Goal: Transaction & Acquisition: Subscribe to service/newsletter

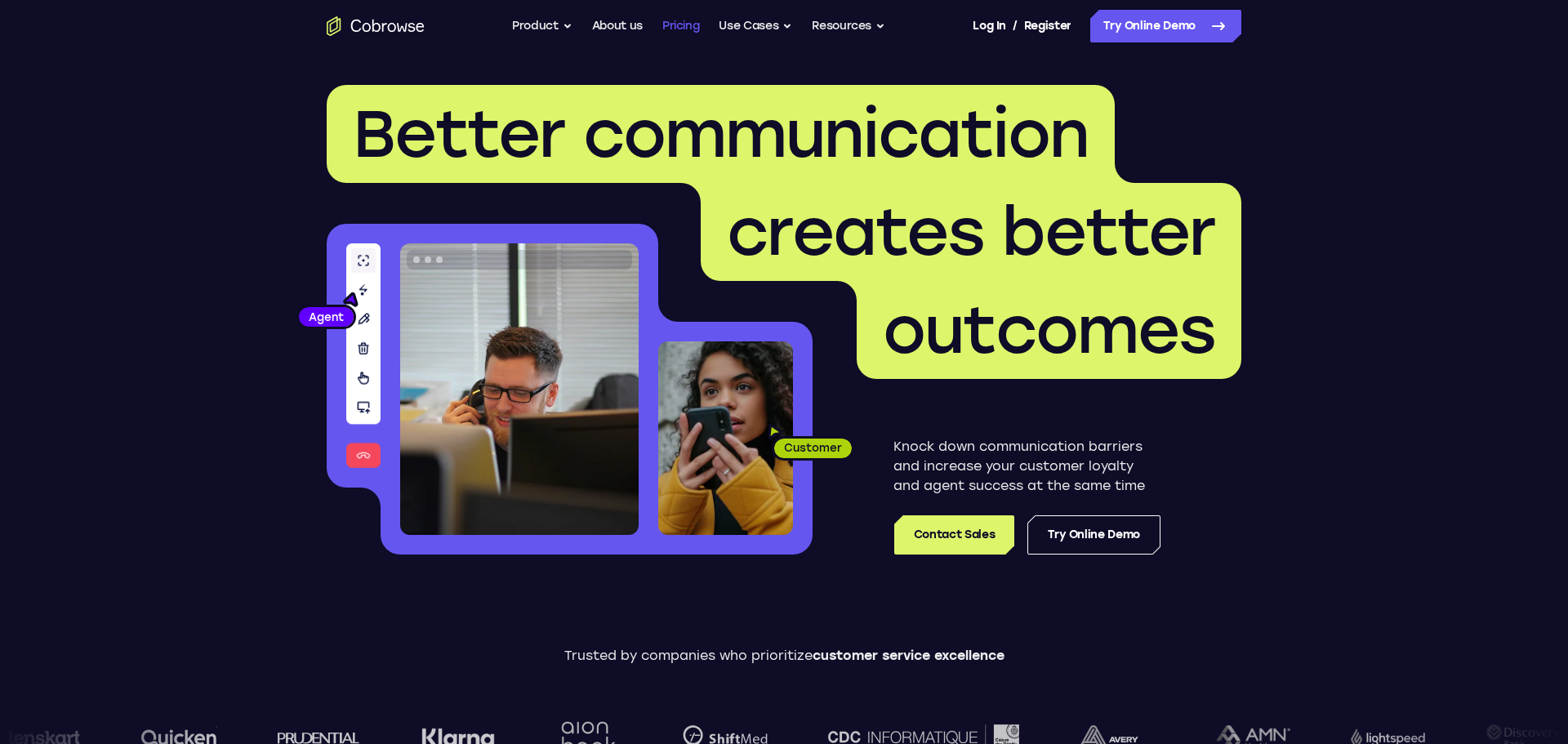
click at [671, 28] on link "Pricing" at bounding box center [681, 26] width 38 height 33
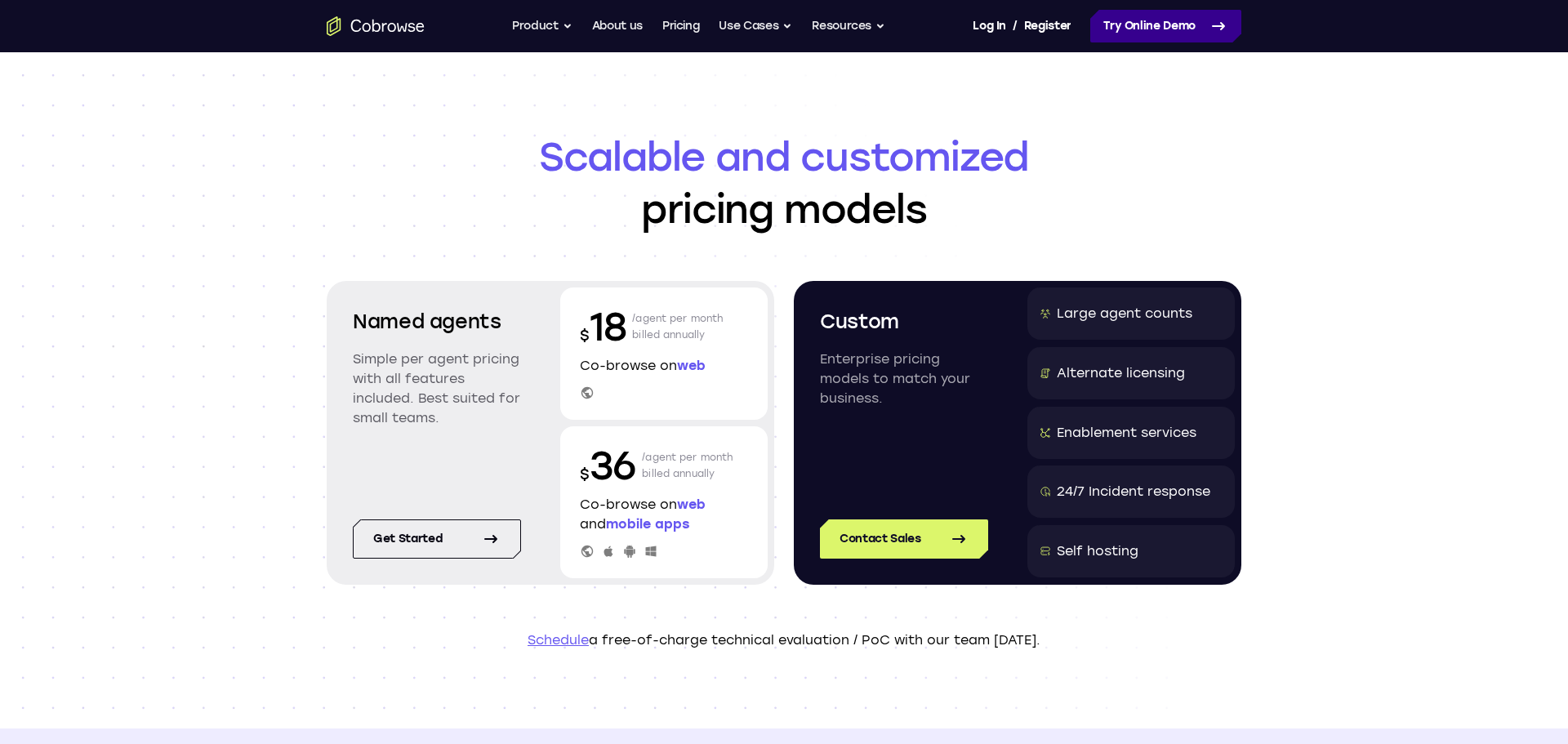
click at [1143, 25] on link "Try Online Demo" at bounding box center [1165, 26] width 151 height 33
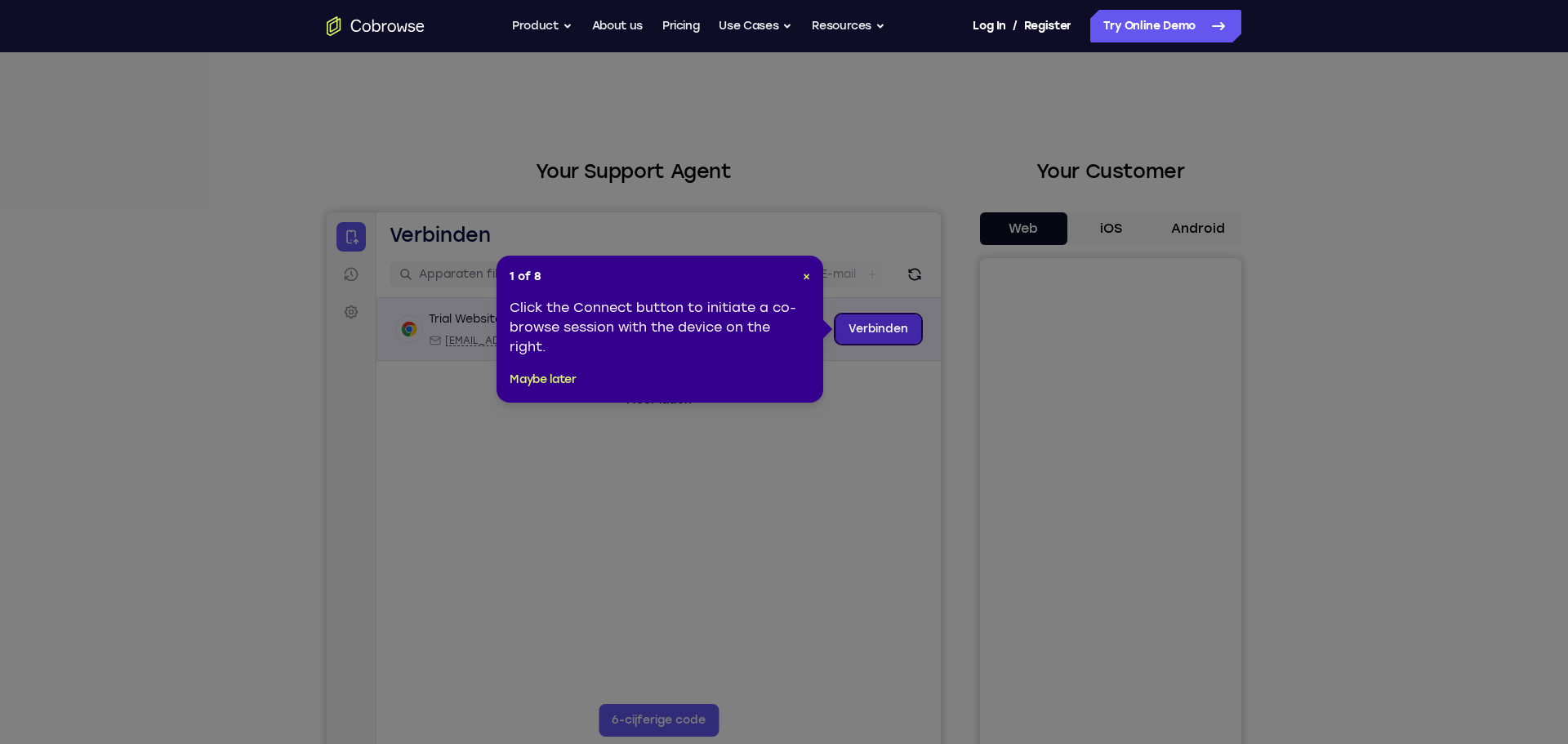
click at [888, 328] on link "Verbinden" at bounding box center [879, 328] width 86 height 29
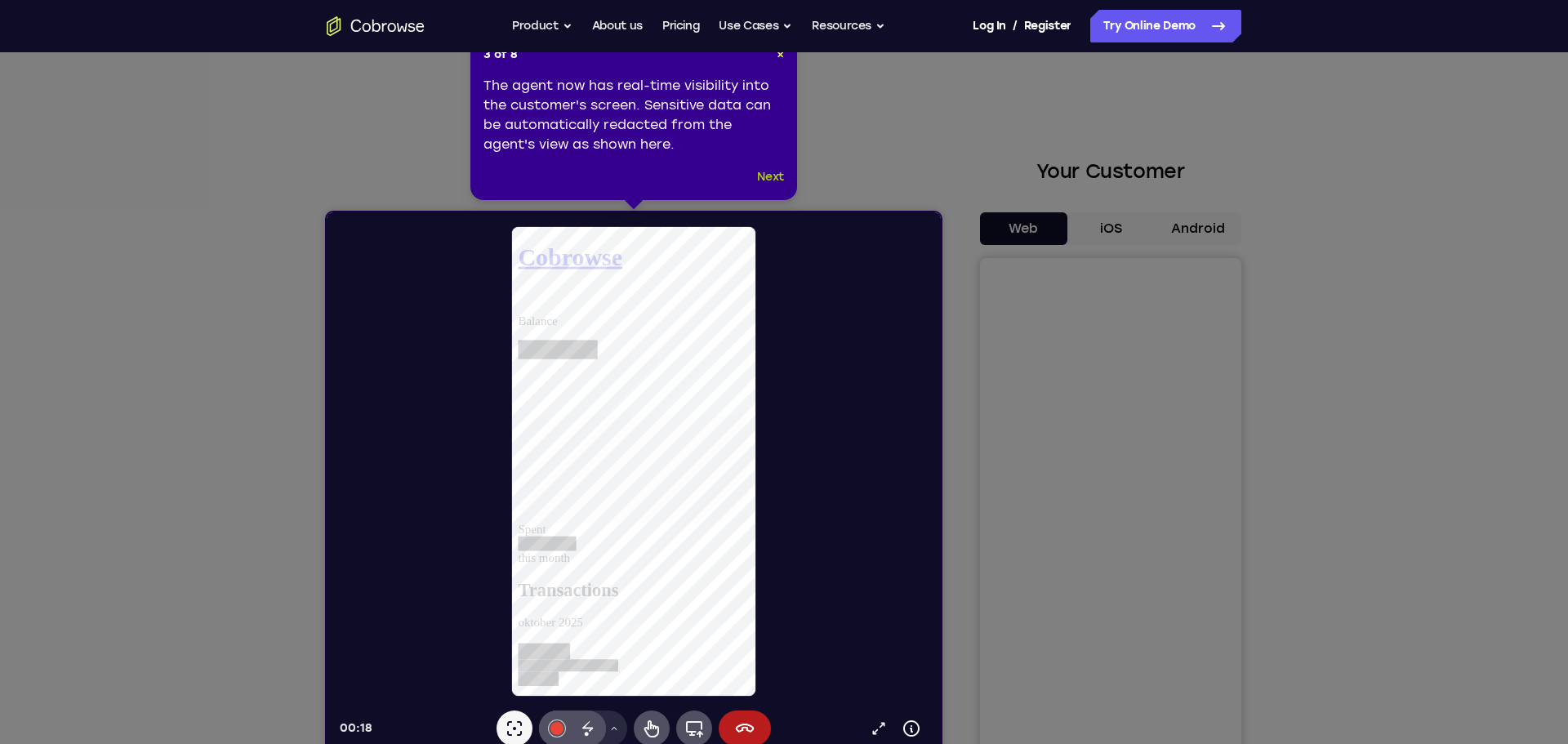
click at [775, 177] on button "Next" at bounding box center [770, 178] width 27 height 20
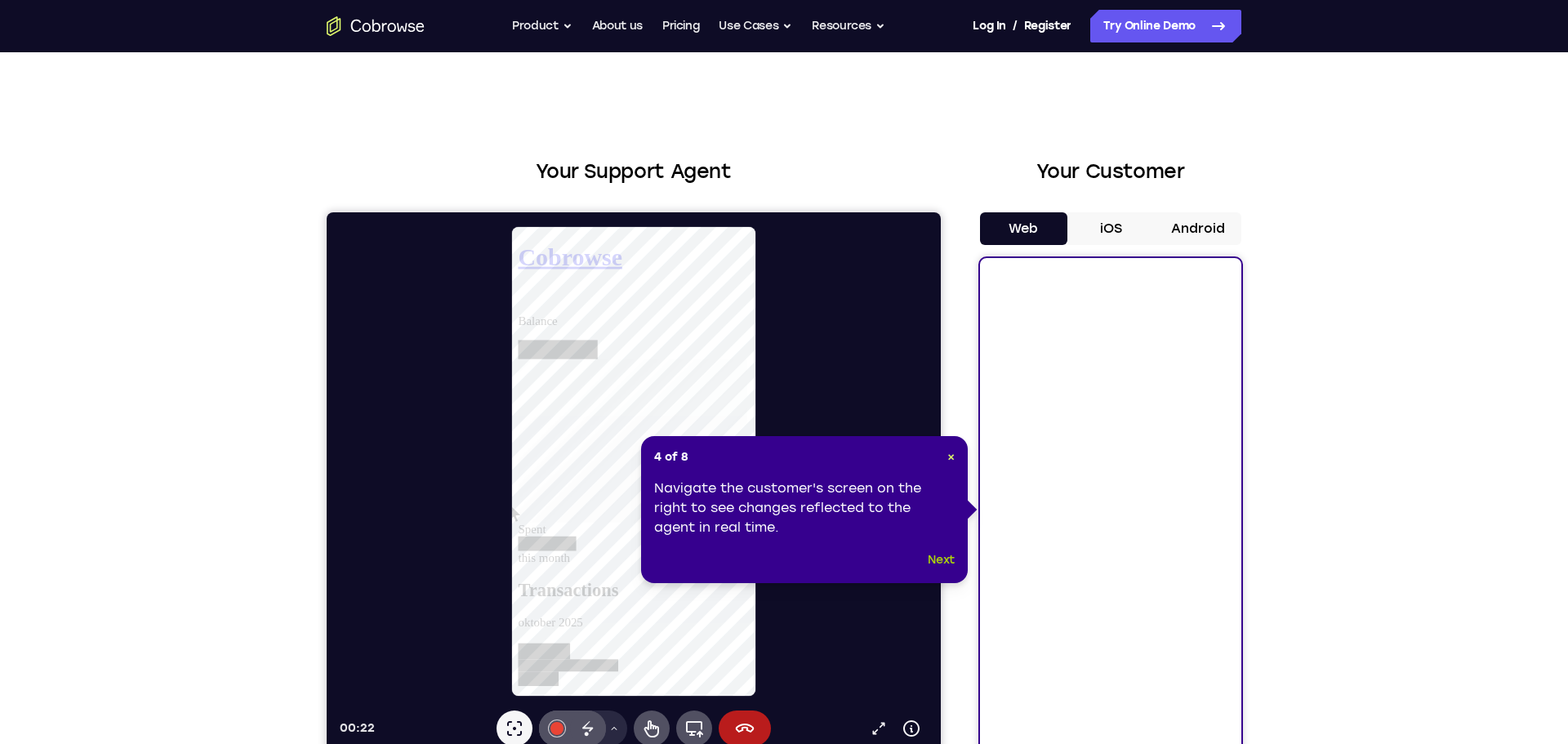
click at [949, 560] on button "Next" at bounding box center [941, 560] width 27 height 20
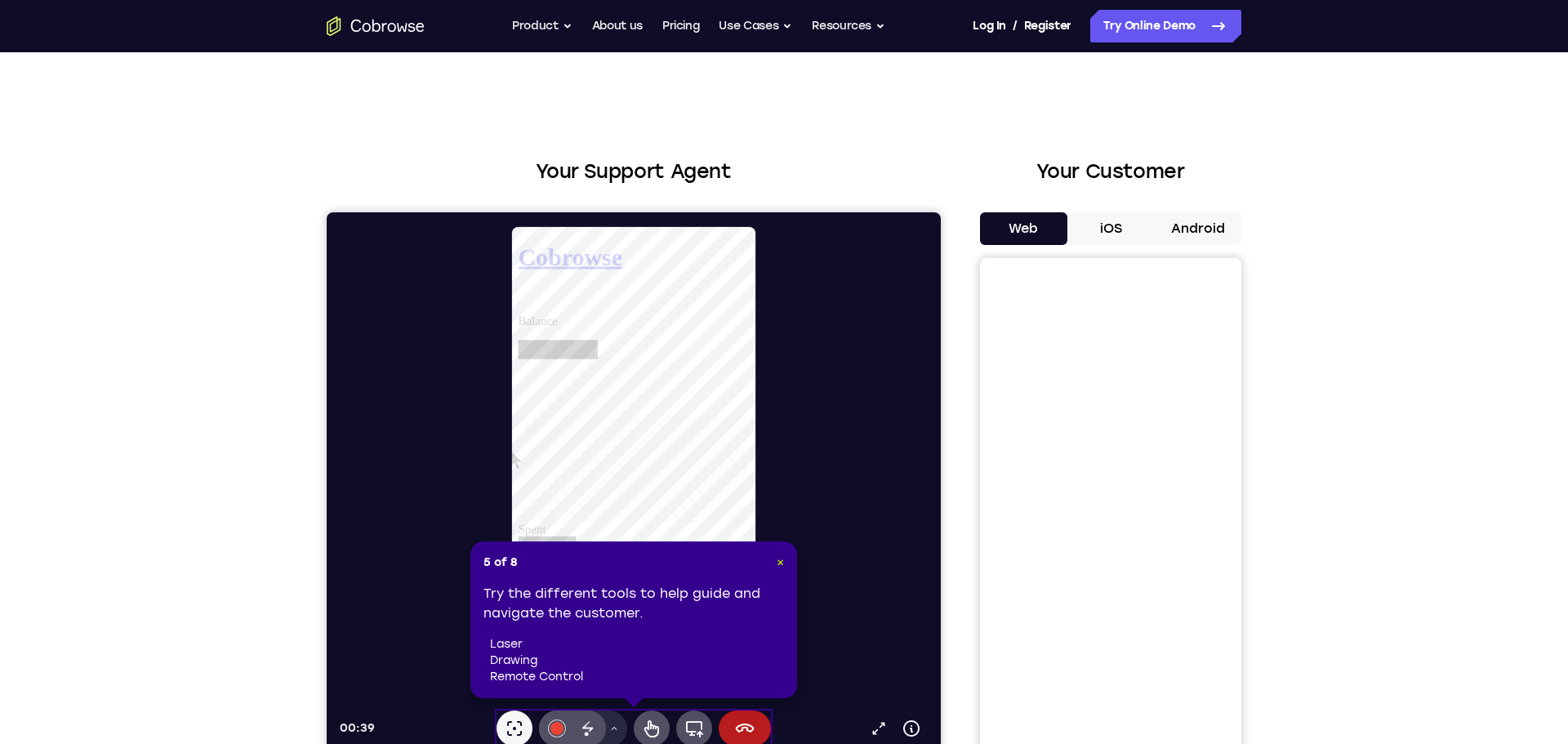
click at [780, 565] on span "×" at bounding box center [780, 562] width 7 height 14
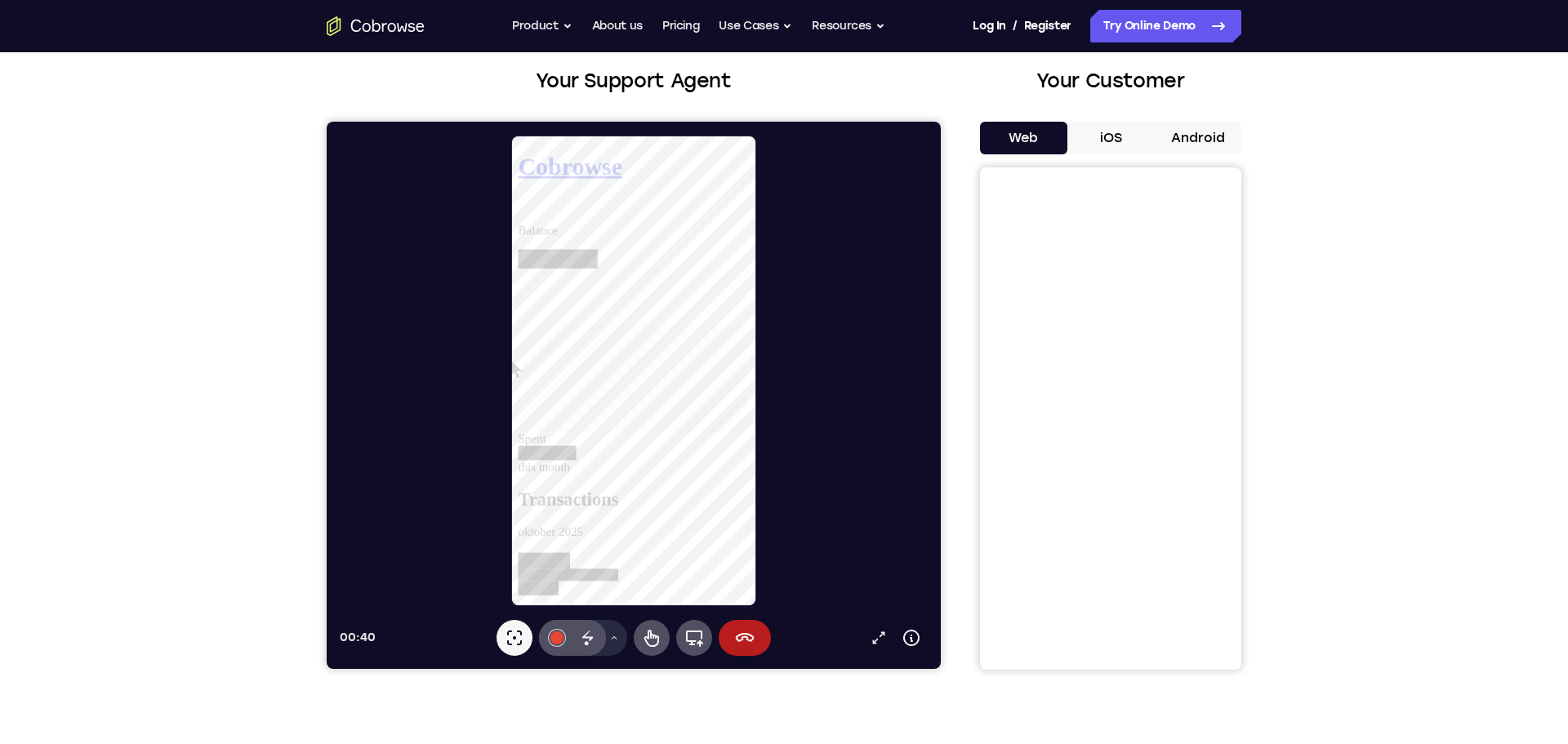
scroll to position [151, 0]
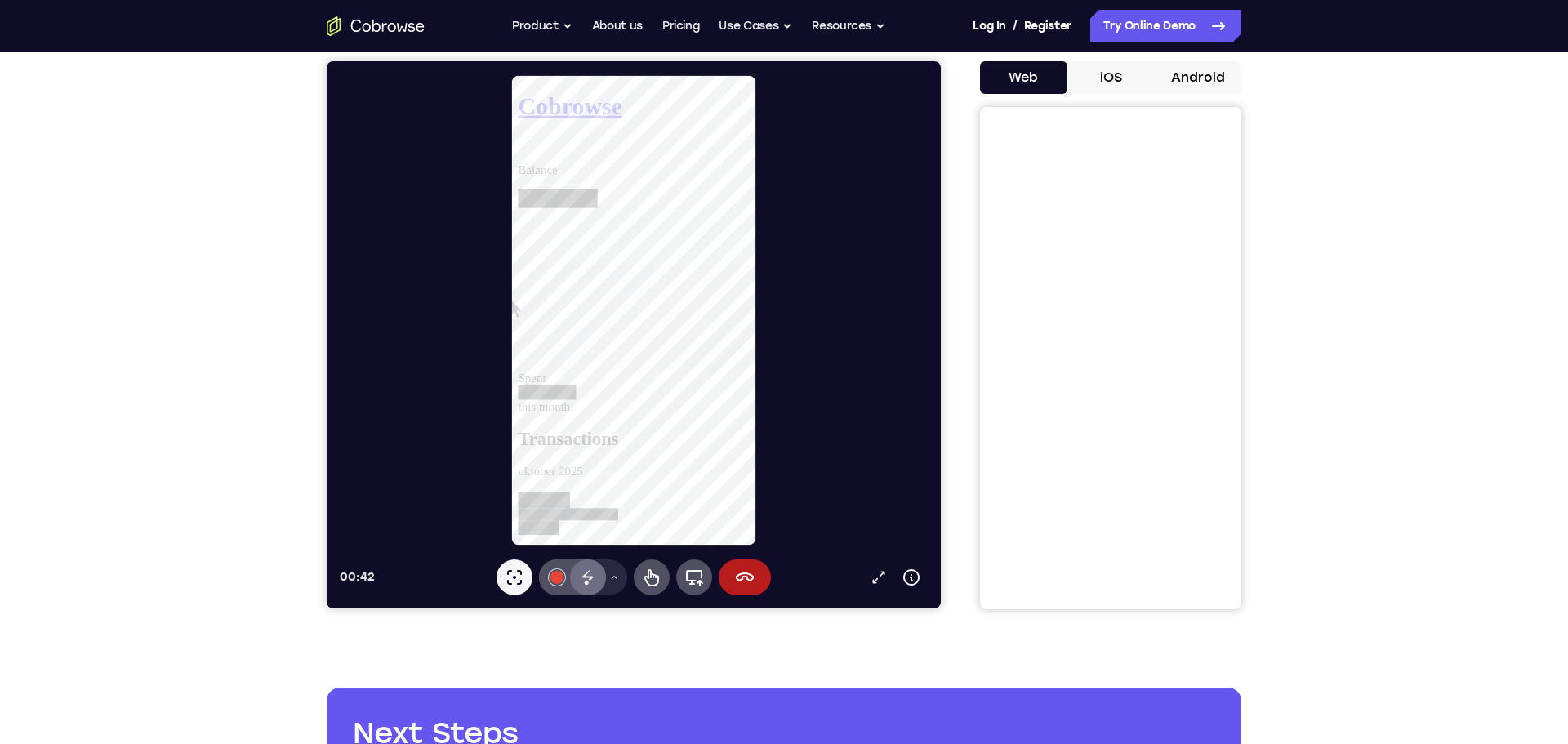
click at [582, 578] on icon at bounding box center [588, 577] width 20 height 20
click at [592, 578] on icon at bounding box center [588, 577] width 20 height 20
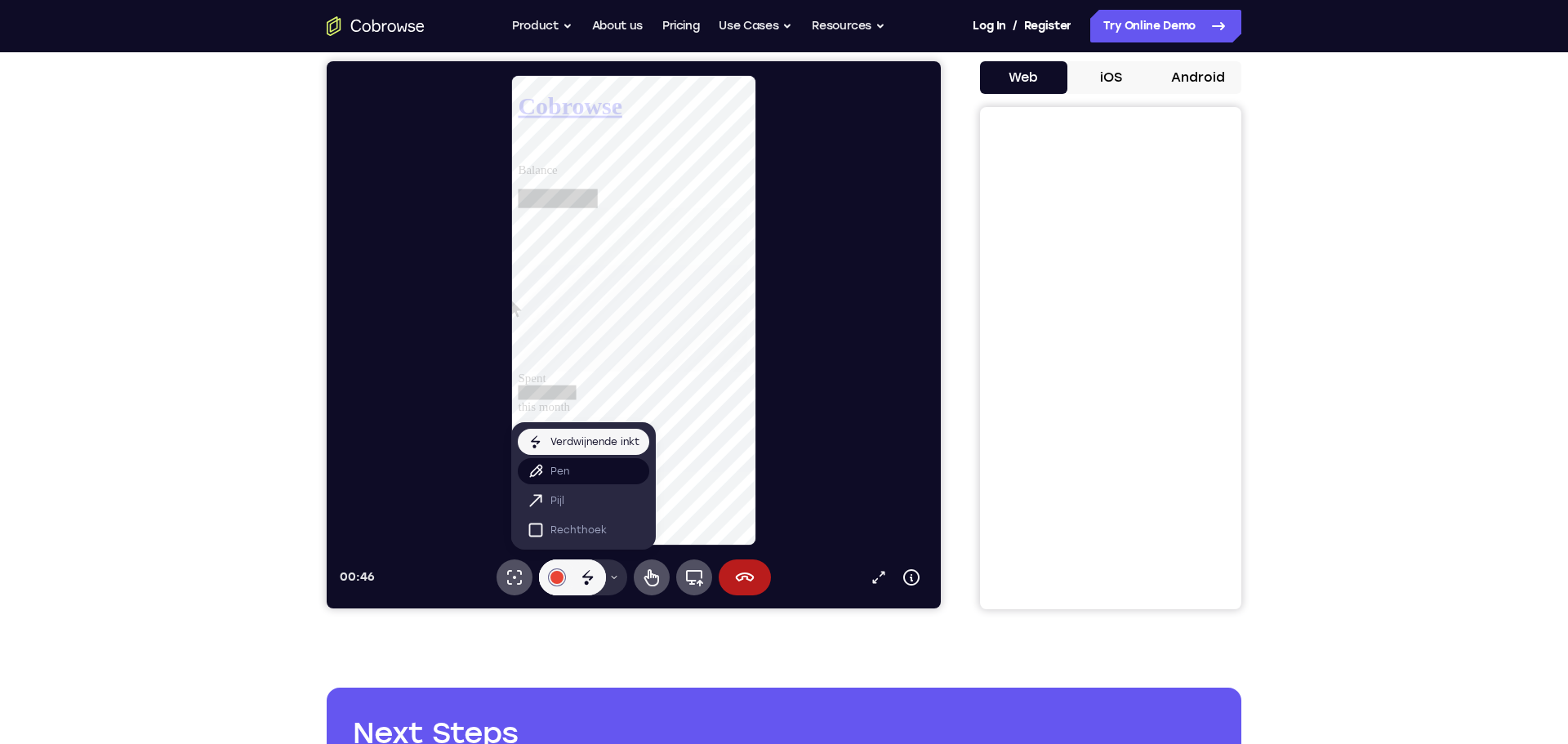
click at [566, 472] on p "Pen" at bounding box center [560, 471] width 19 height 16
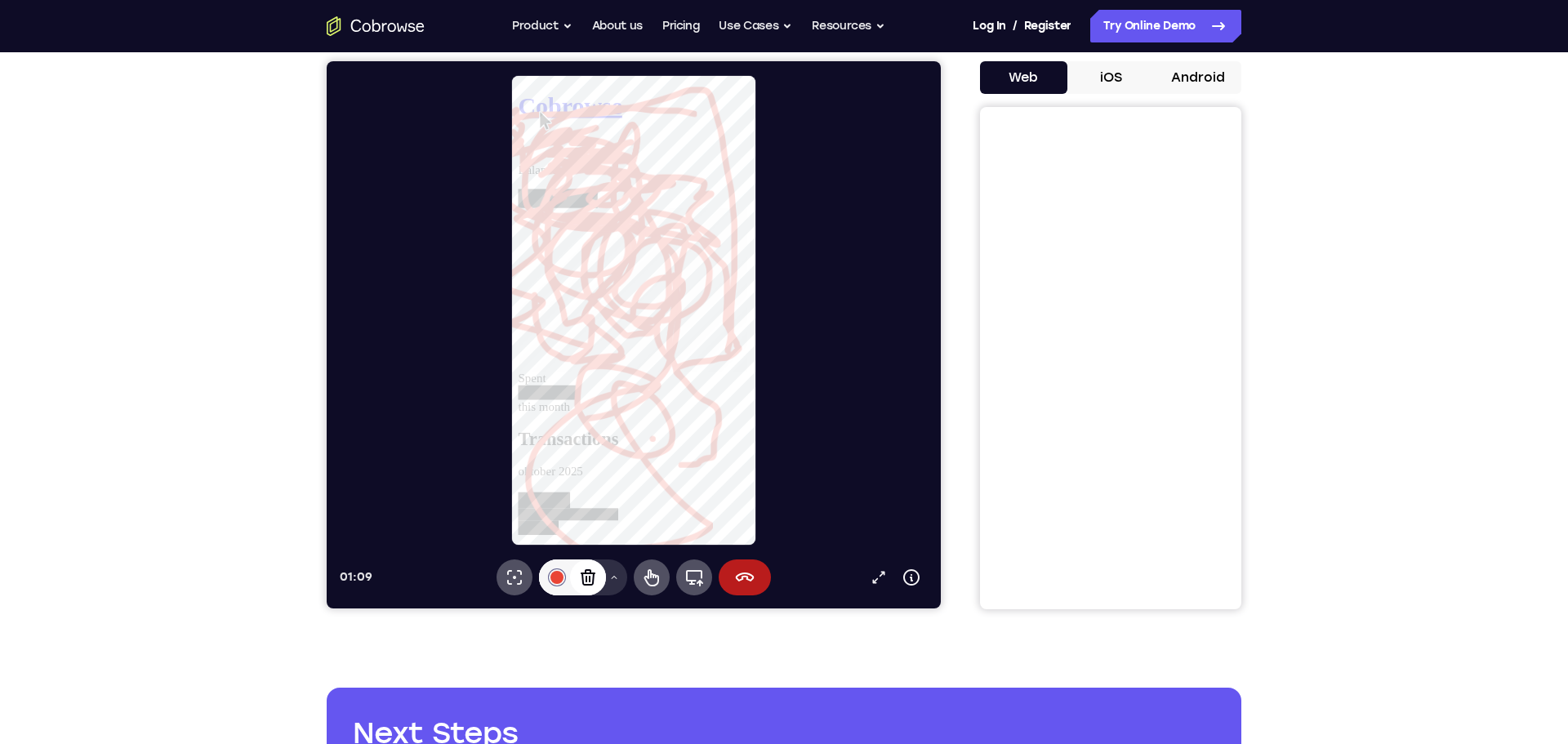
click at [587, 574] on icon at bounding box center [588, 577] width 20 height 20
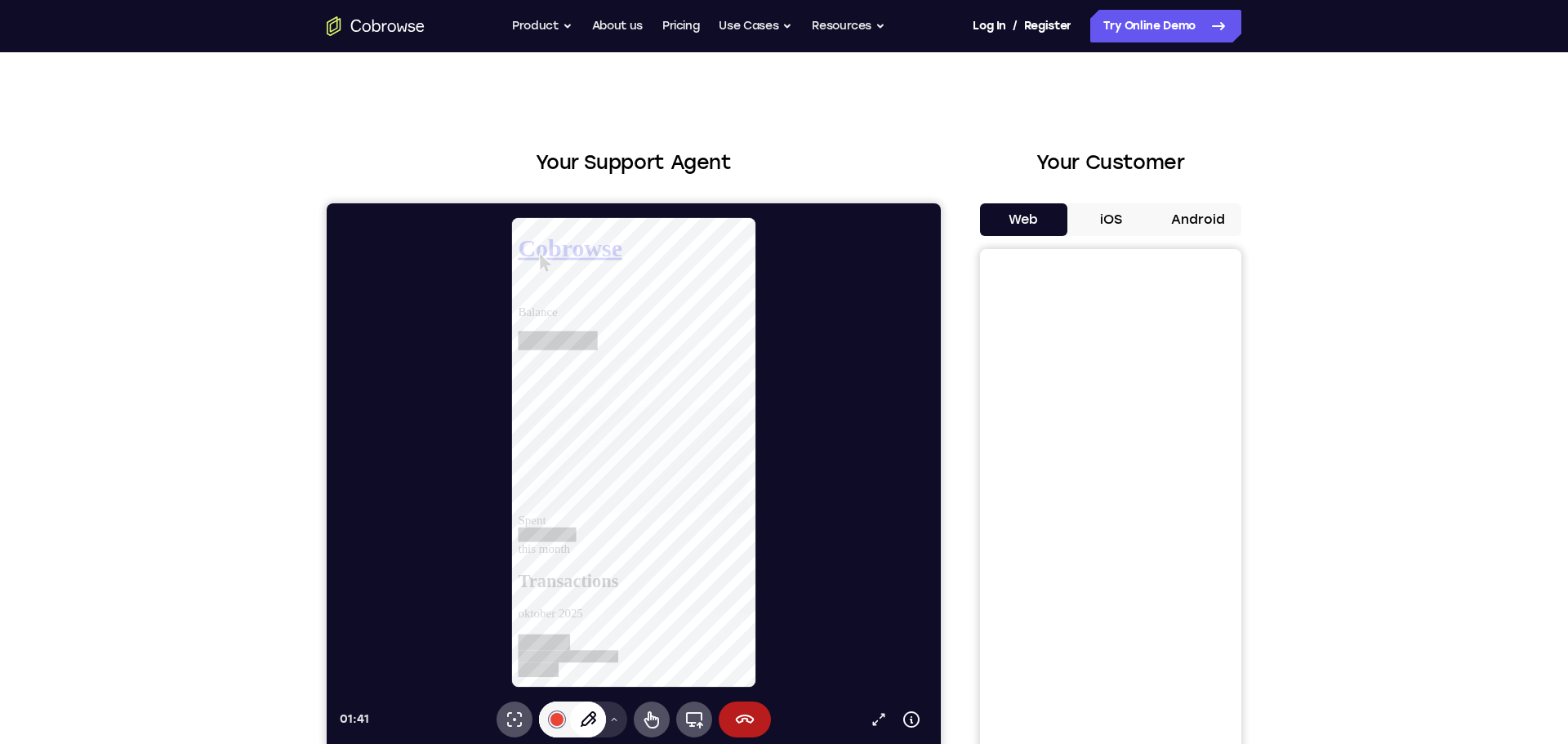
scroll to position [16, 0]
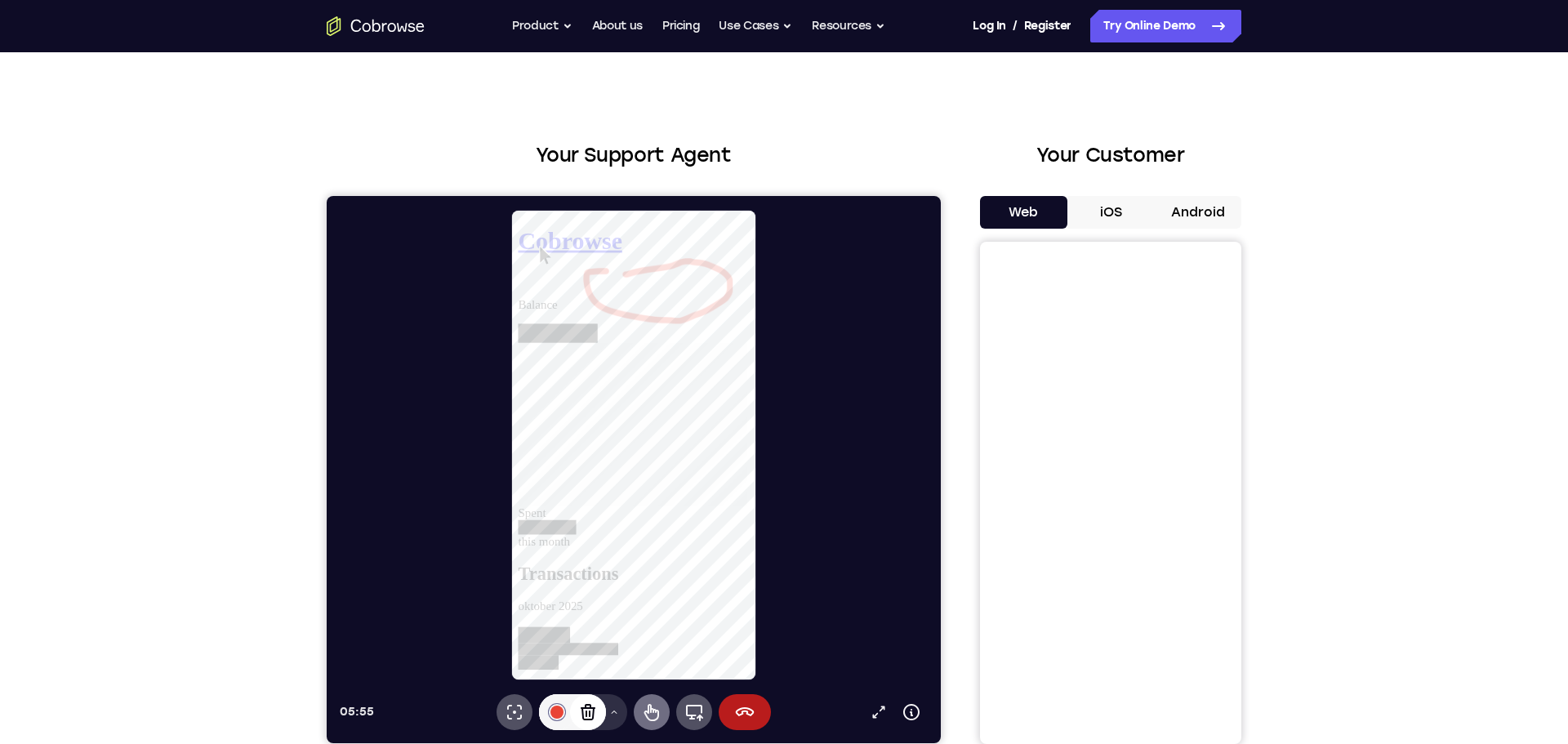
click at [652, 714] on icon at bounding box center [652, 712] width 20 height 20
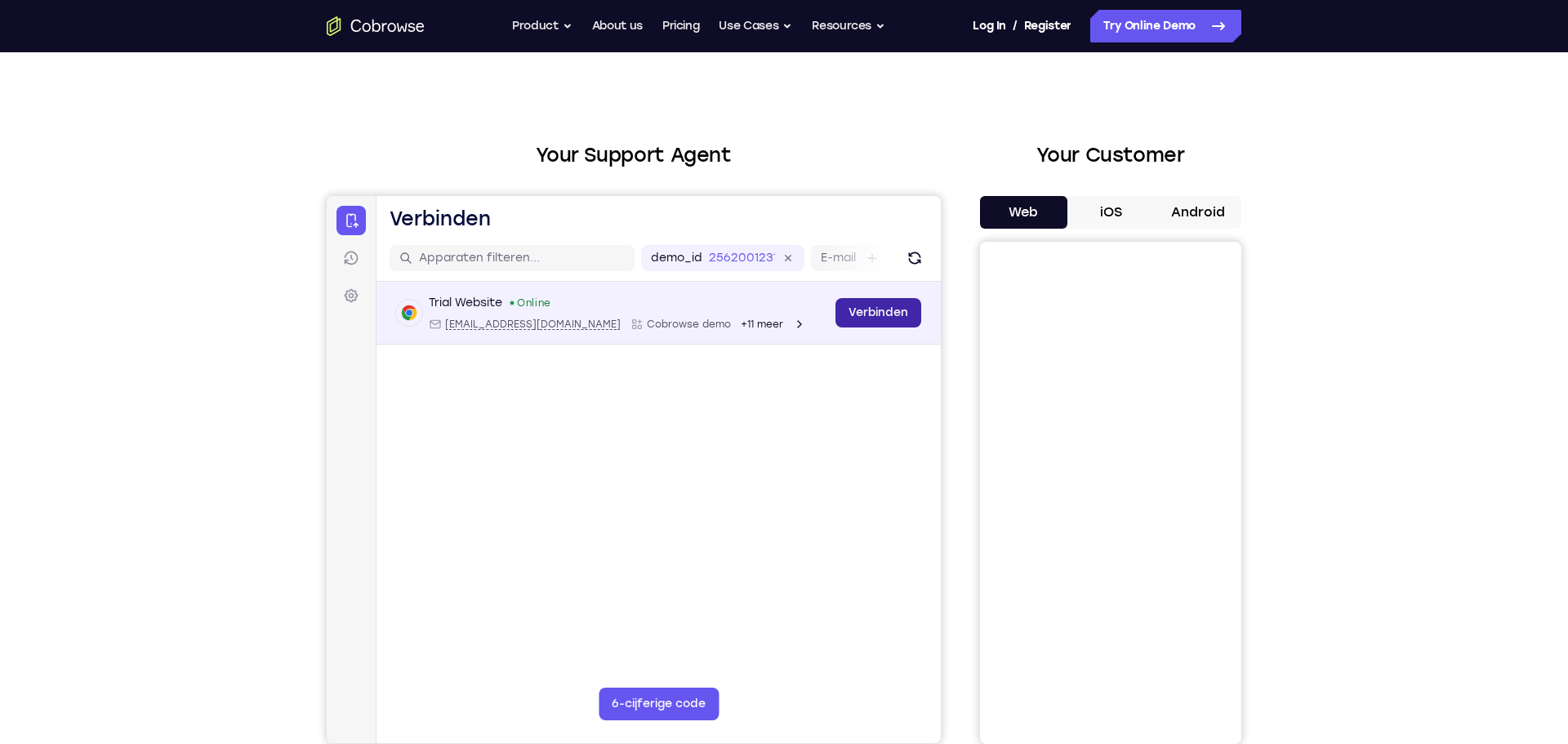
click at [874, 312] on link "Verbinden" at bounding box center [879, 312] width 86 height 29
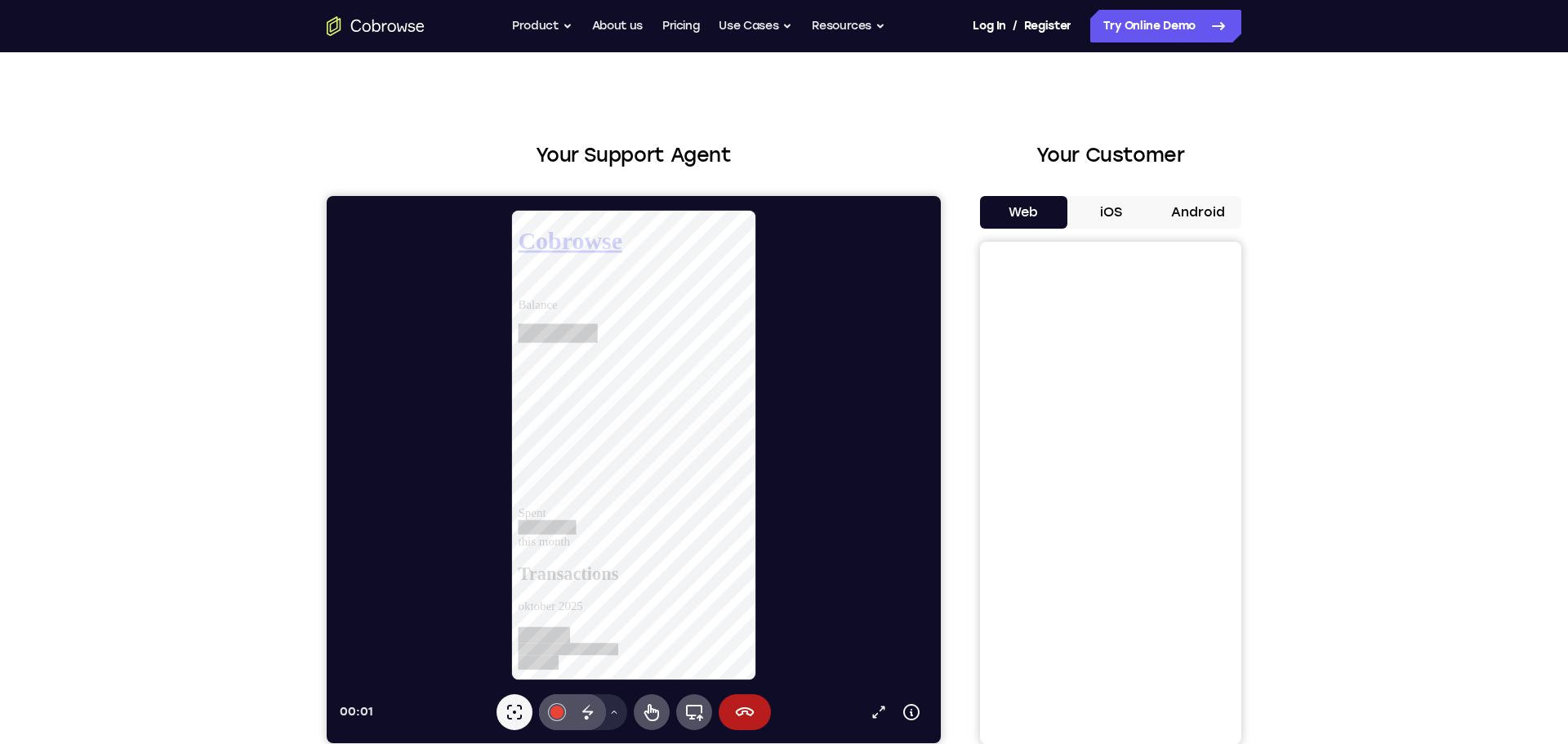
scroll to position [0, 0]
click at [696, 712] on icon at bounding box center [694, 712] width 20 height 20
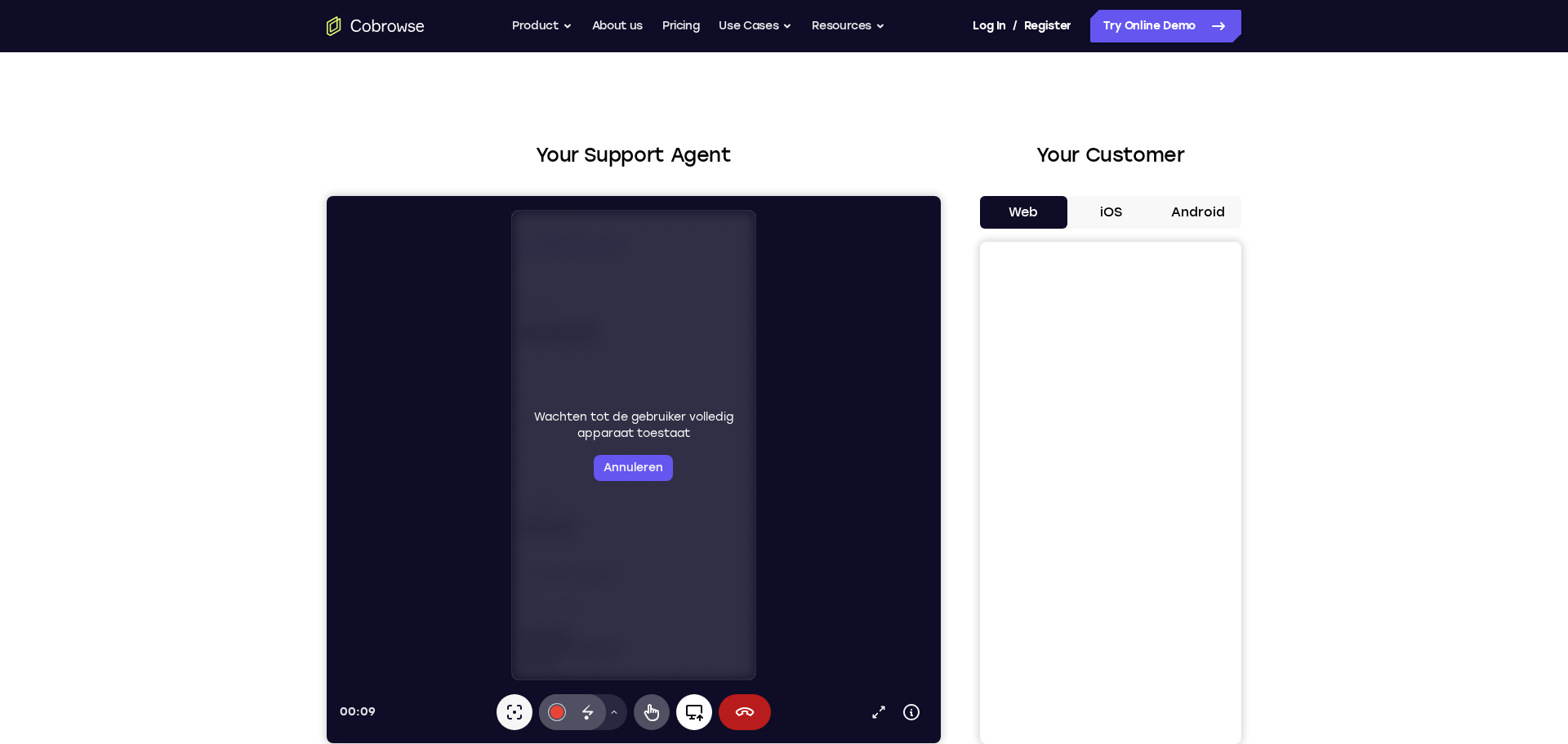
click at [696, 712] on icon at bounding box center [694, 712] width 20 height 20
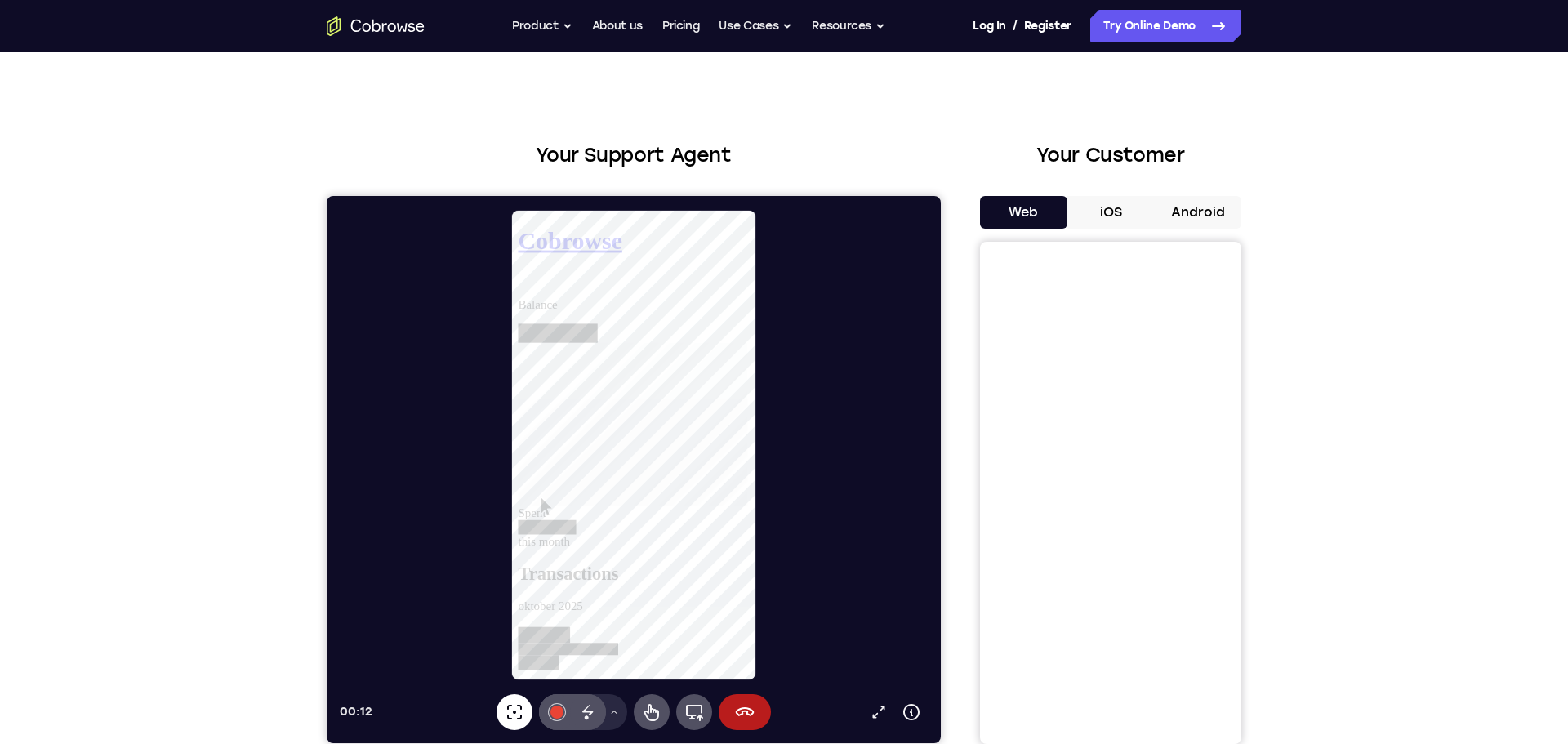
click at [517, 714] on icon at bounding box center [515, 712] width 20 height 20
click at [514, 710] on icon at bounding box center [514, 712] width 15 height 15
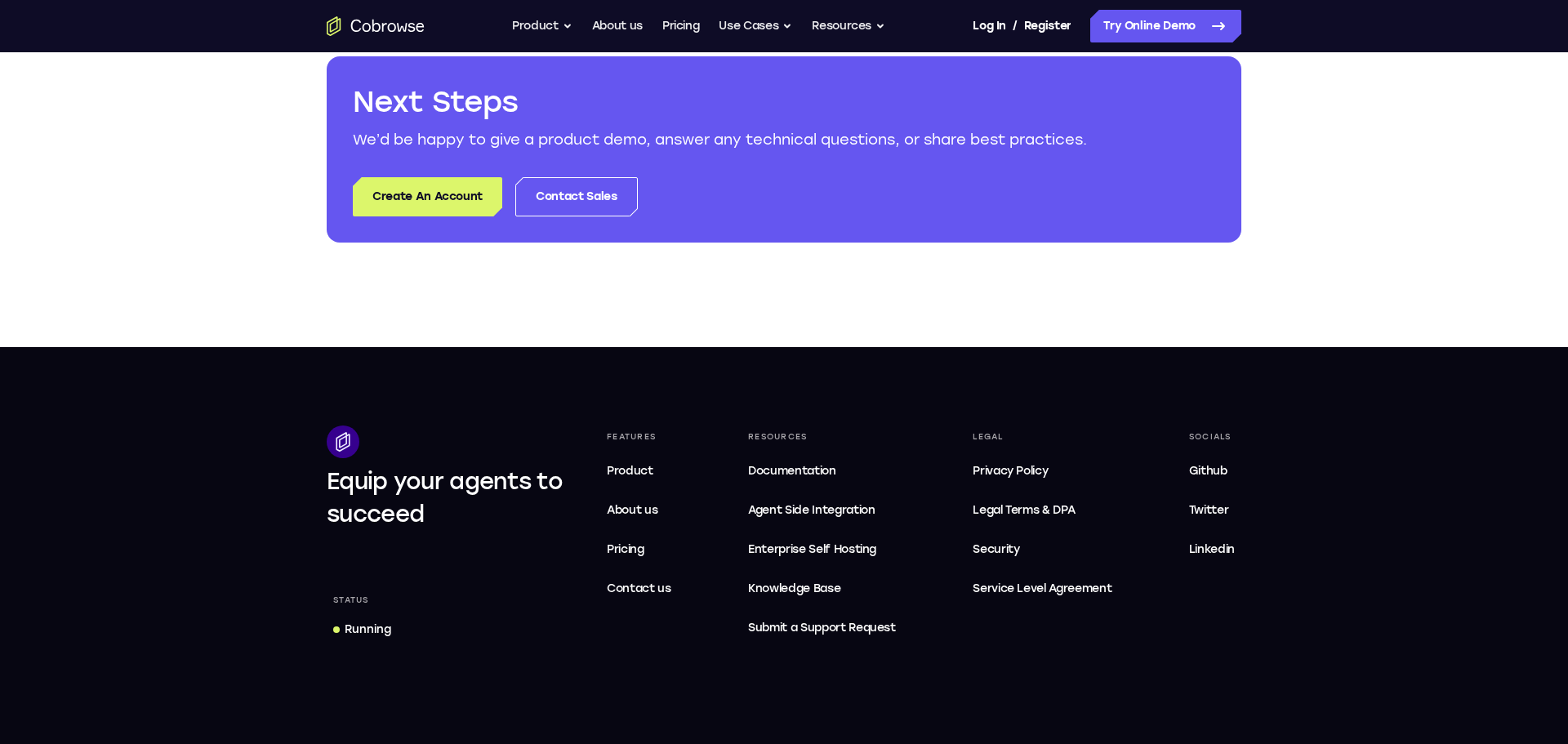
scroll to position [786, 0]
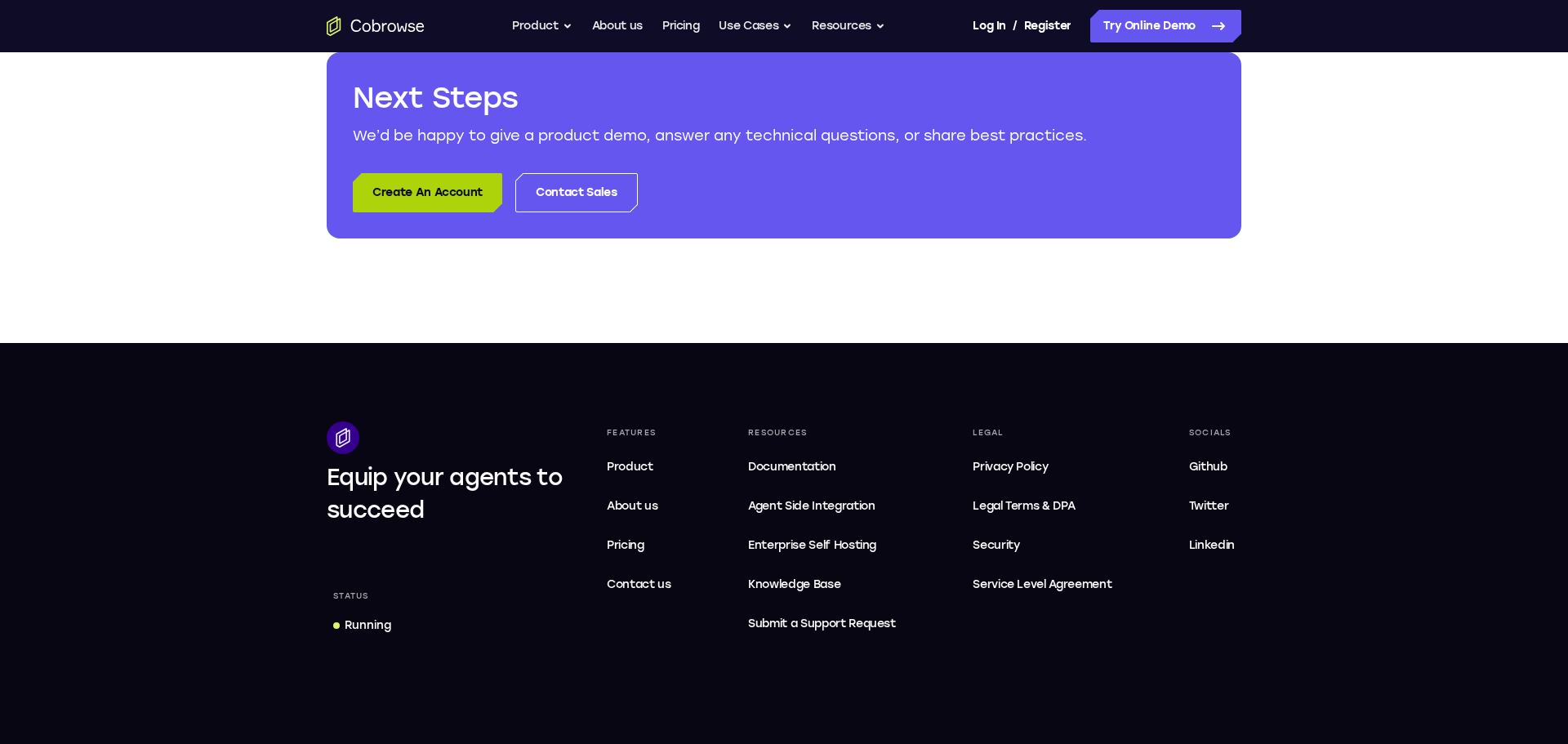
click at [426, 186] on link "Create An Account" at bounding box center [428, 192] width 150 height 39
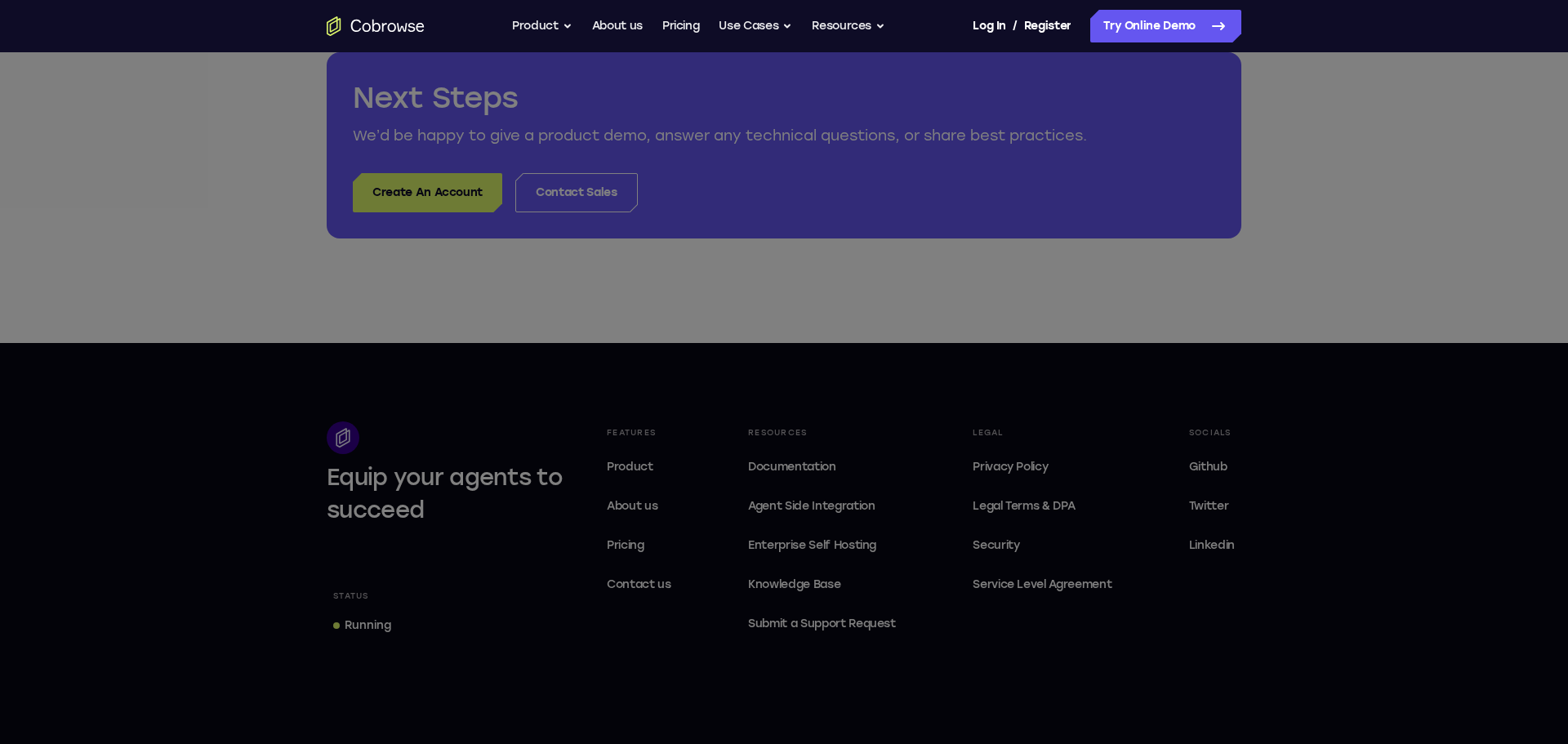
click at [652, 338] on icon at bounding box center [784, 136] width 1568 height 1216
click at [451, 191] on icon at bounding box center [784, 136] width 1568 height 1216
click at [1202, 25] on link "Try Online Demo" at bounding box center [1165, 26] width 151 height 33
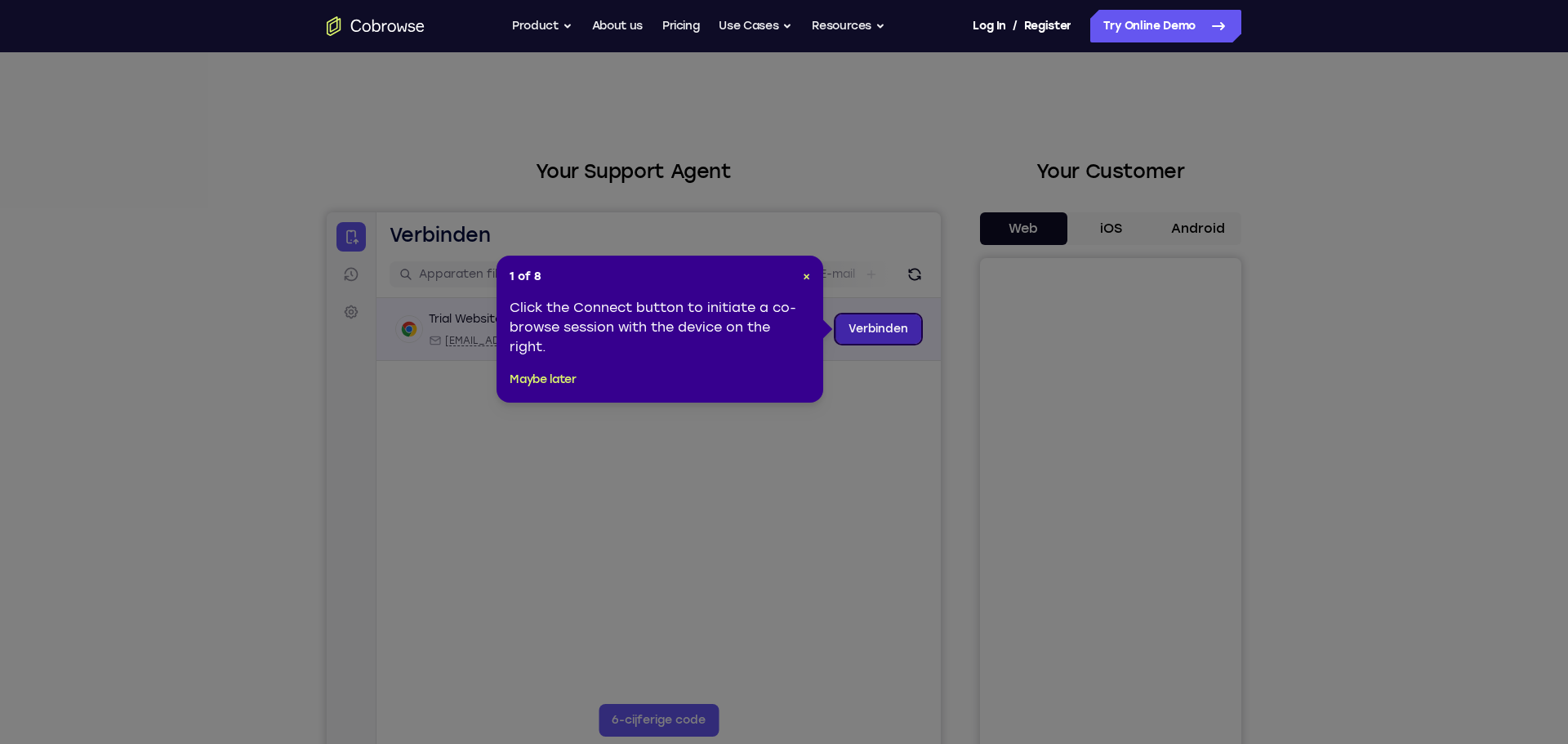
click at [886, 330] on link "Verbinden" at bounding box center [879, 328] width 86 height 29
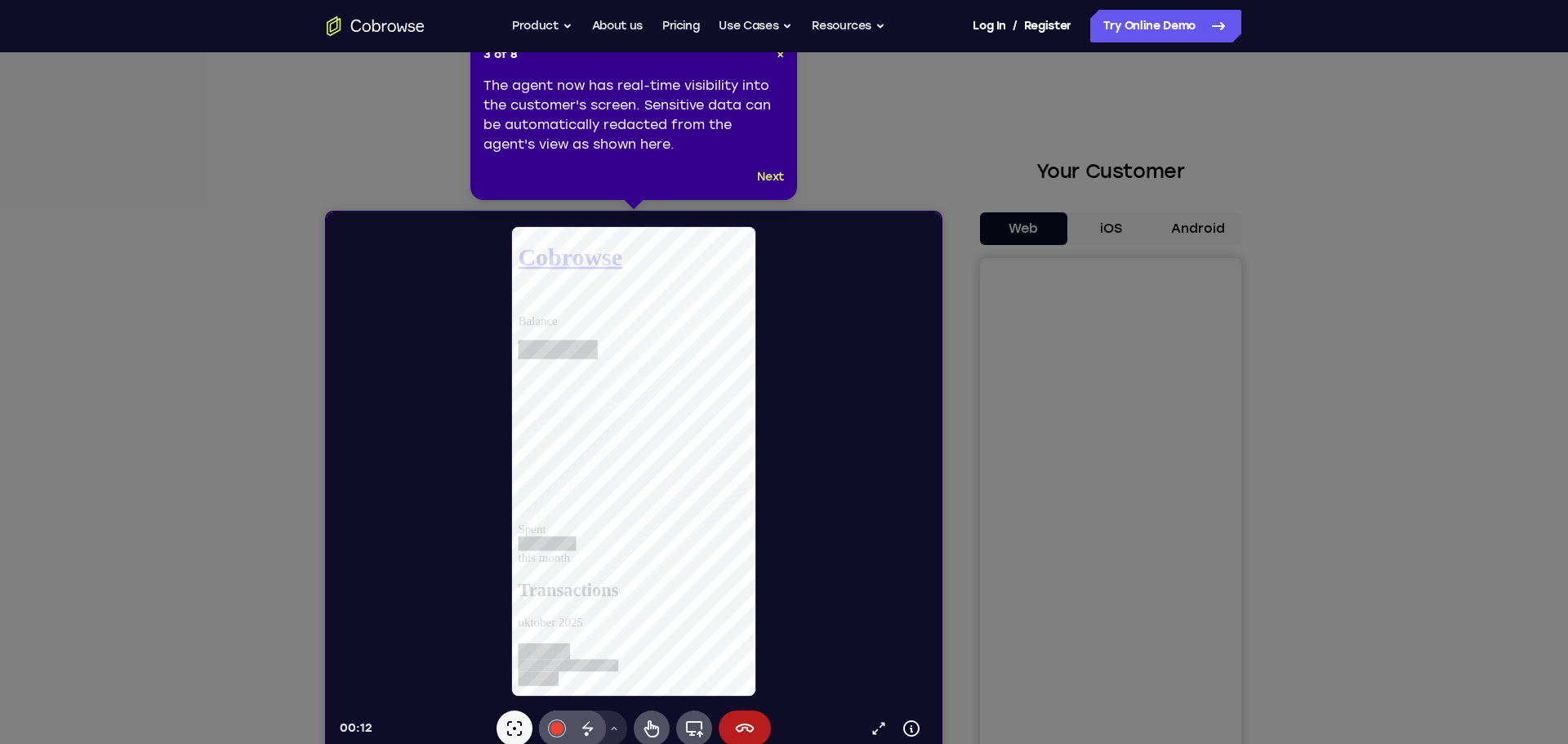
click at [822, 117] on icon at bounding box center [784, 379] width 1568 height 759
click at [774, 34] on button "Use Cases" at bounding box center [756, 26] width 74 height 33
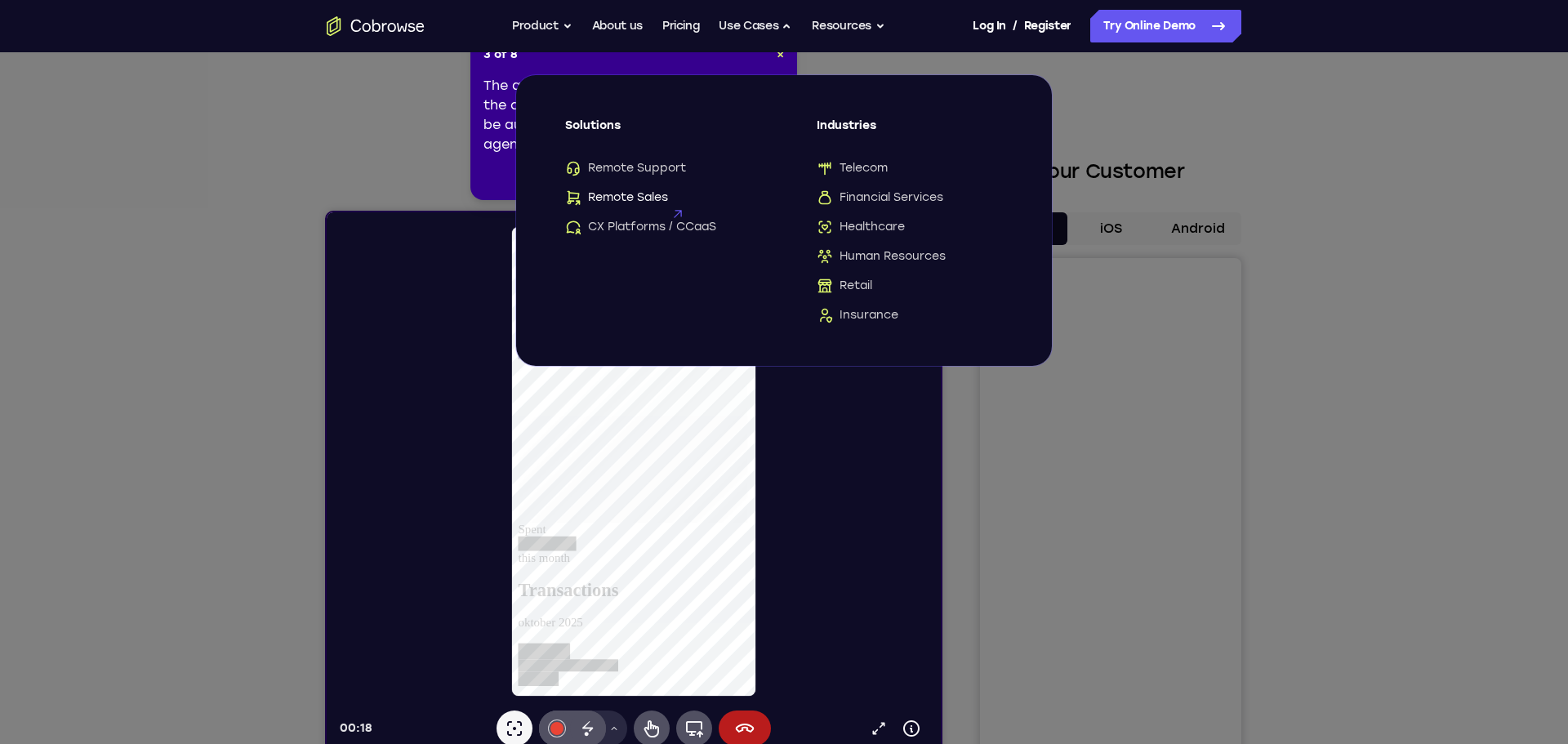
click at [657, 198] on span "Remote Sales" at bounding box center [616, 197] width 103 height 16
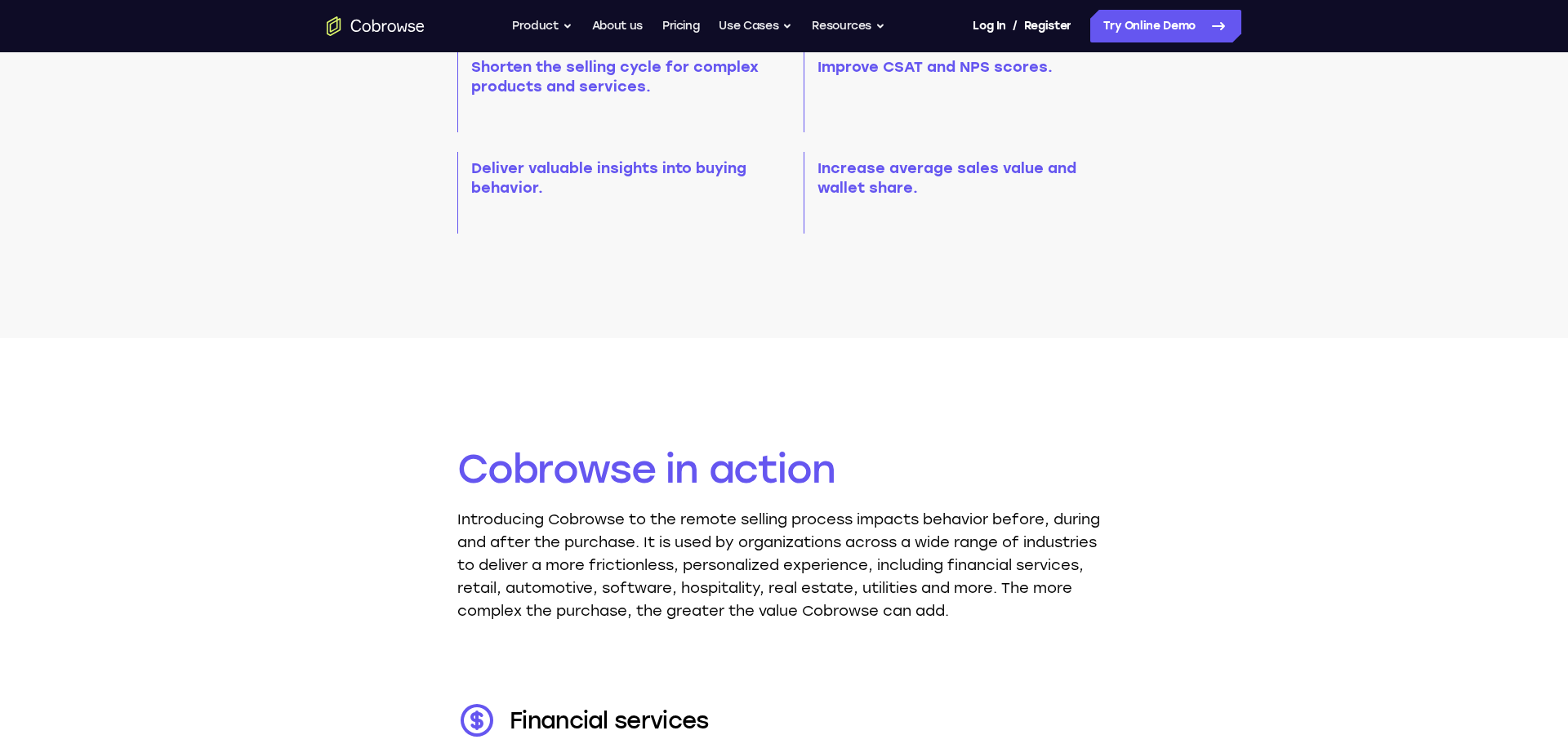
scroll to position [3601, 0]
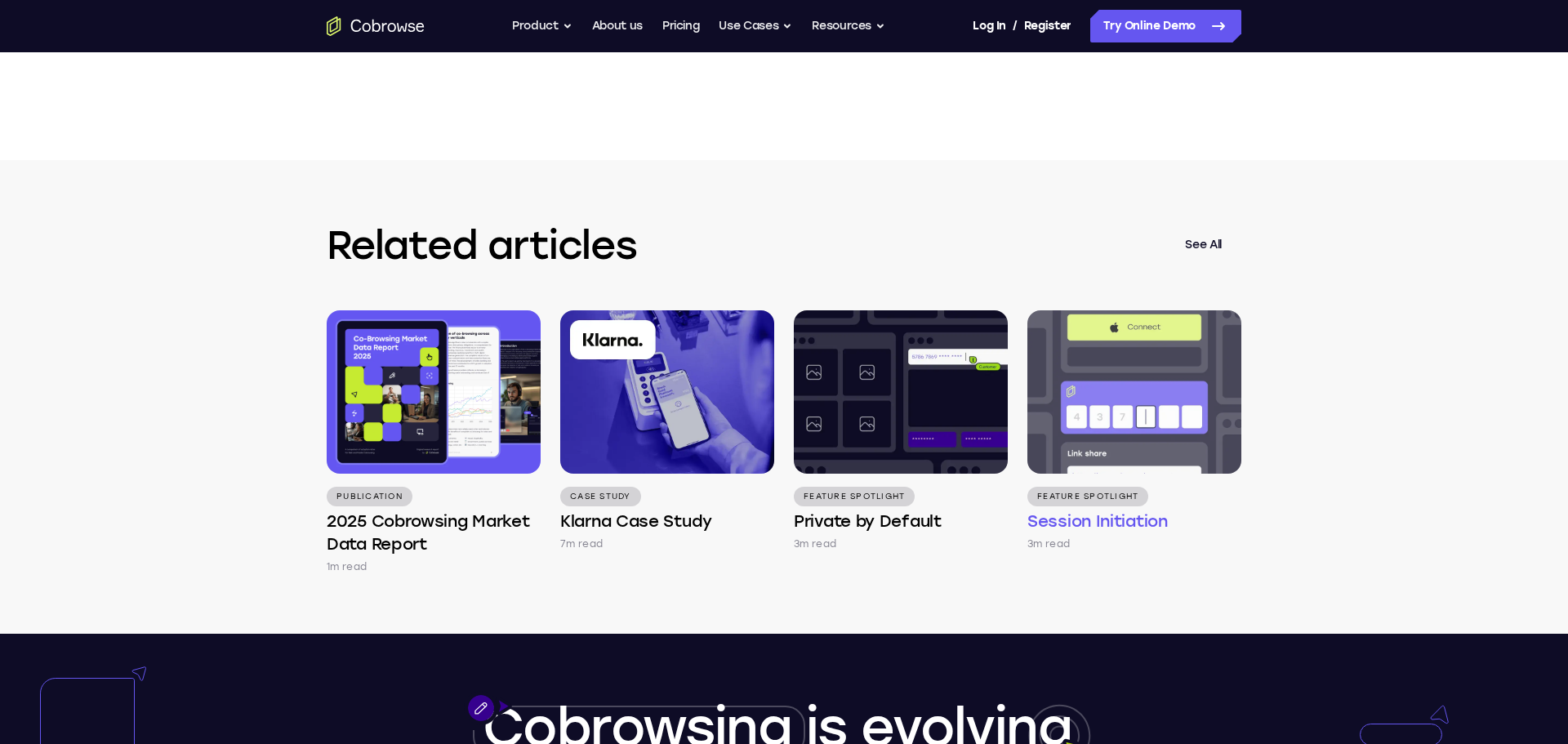
click at [1124, 474] on img at bounding box center [1134, 392] width 214 height 164
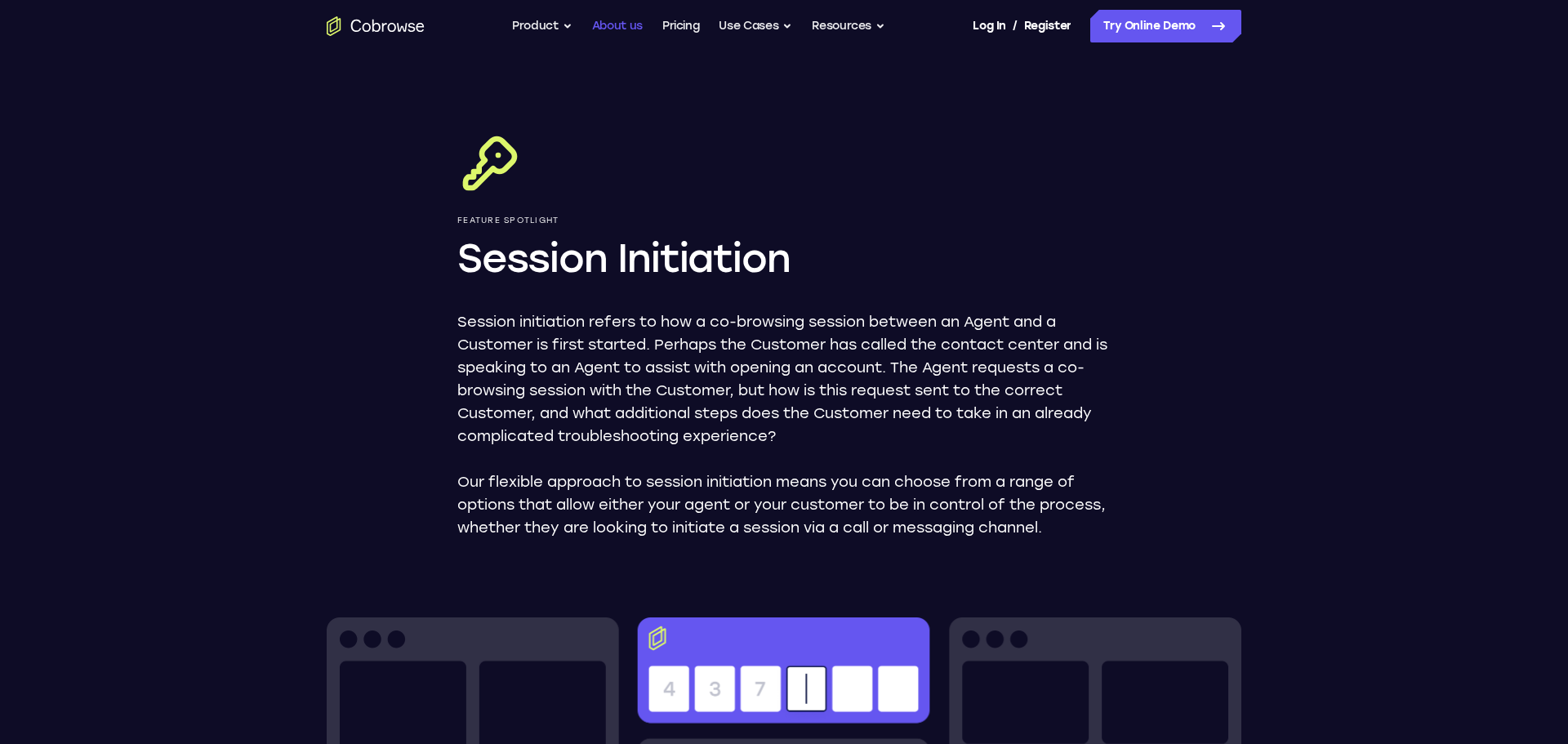
click at [610, 20] on link "About us" at bounding box center [617, 26] width 51 height 33
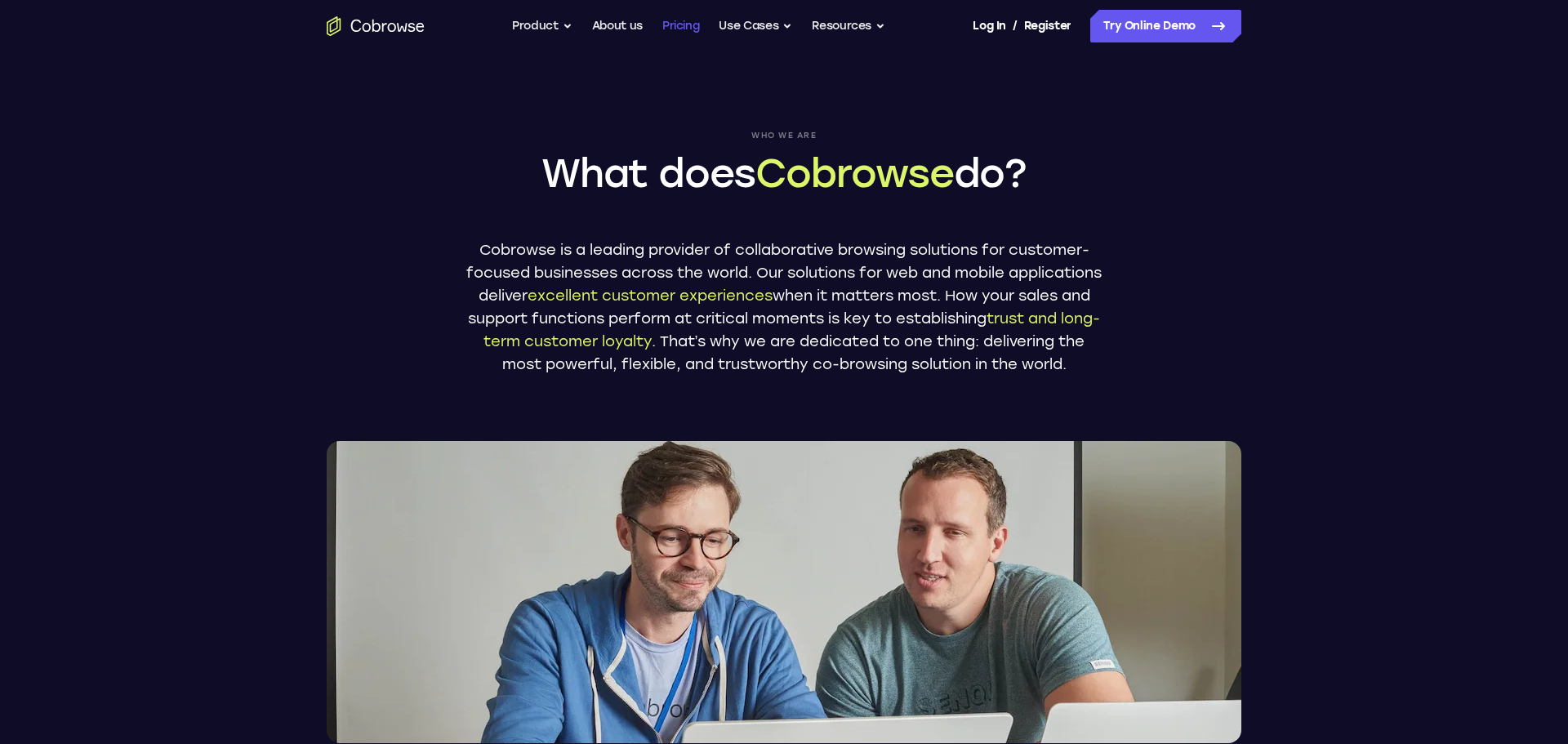
click at [681, 27] on link "Pricing" at bounding box center [681, 26] width 38 height 33
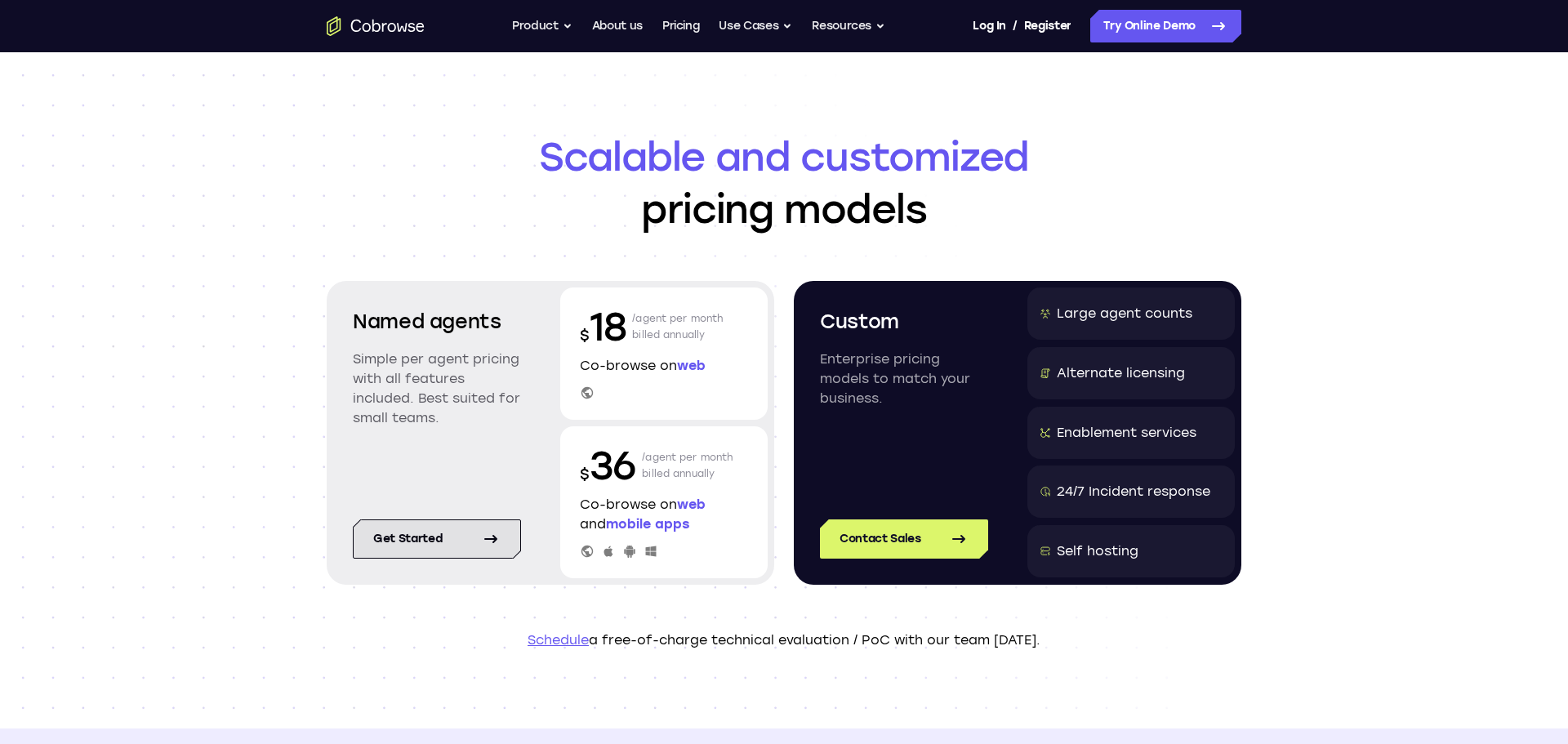
click at [506, 534] on link "Get started" at bounding box center [437, 539] width 169 height 39
